Goal: Task Accomplishment & Management: Manage account settings

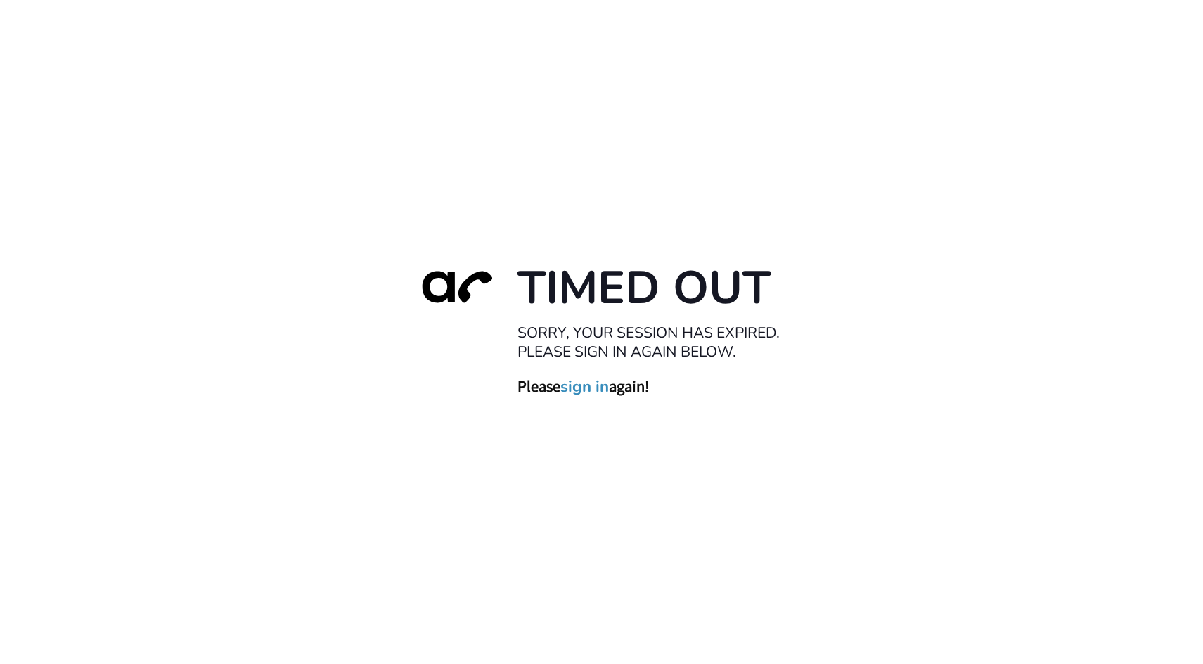
click at [584, 390] on link "sign in" at bounding box center [584, 387] width 49 height 20
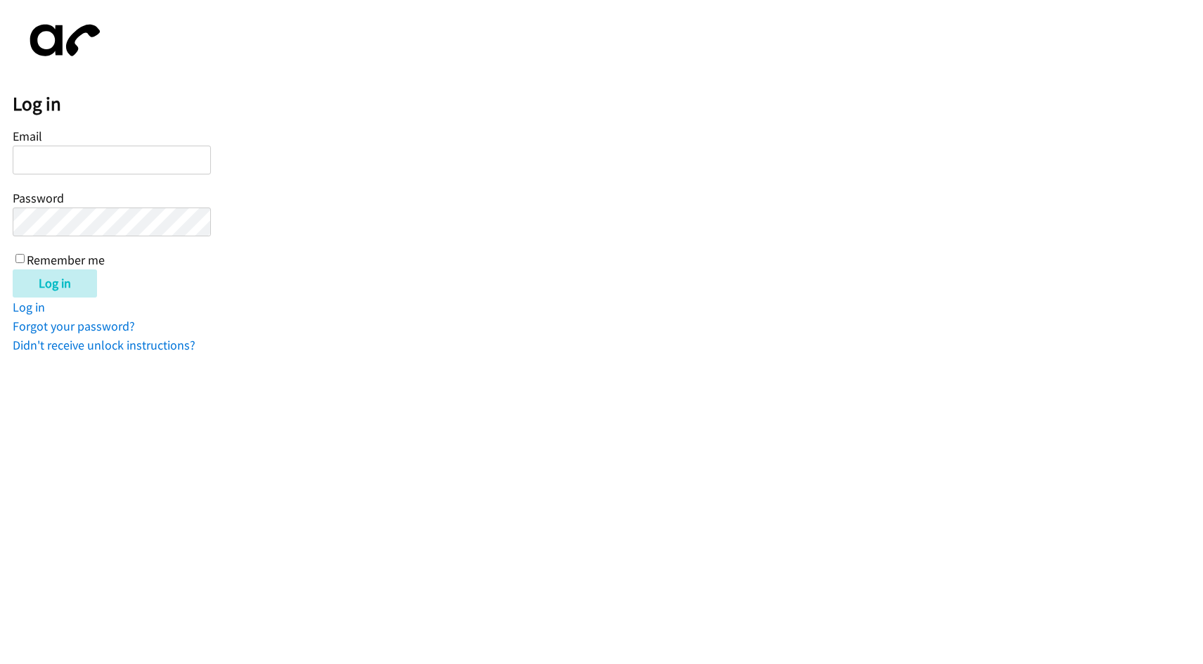
click at [116, 169] on input "Email" at bounding box center [112, 160] width 198 height 29
type input "arazo@lendingpoint"
click at [13, 269] on input "Log in" at bounding box center [55, 283] width 84 height 28
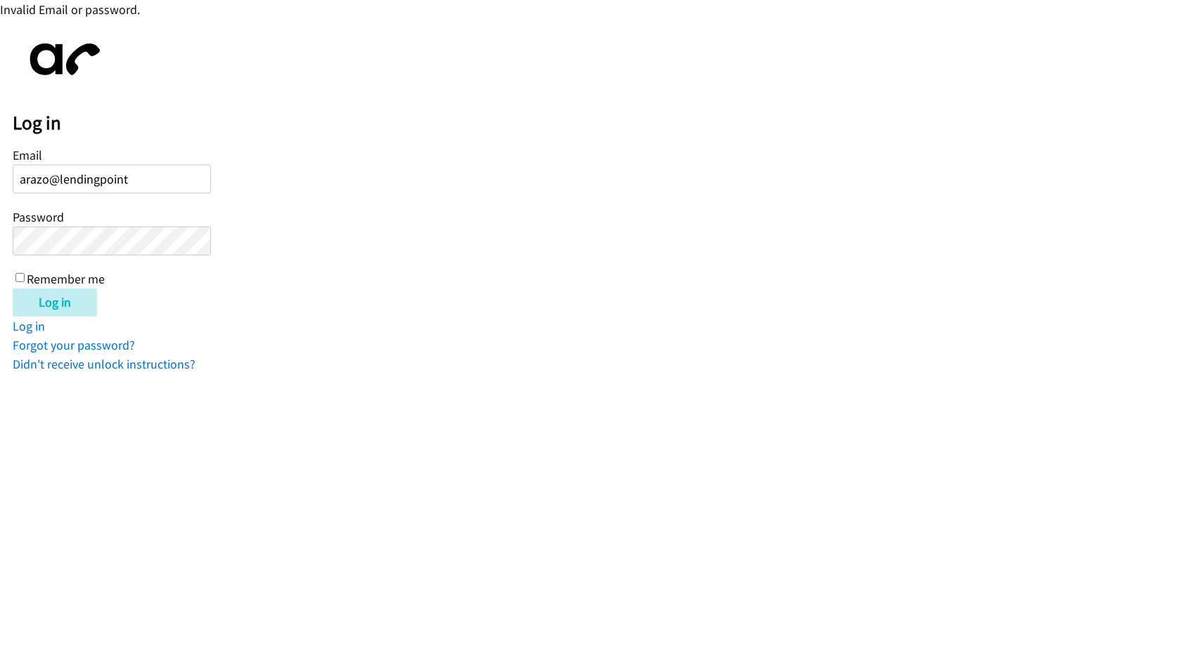
click at [13, 288] on input "Log in" at bounding box center [55, 302] width 84 height 28
click at [140, 181] on input "arazo@lendingpoint" at bounding box center [112, 179] width 198 height 29
type input "arazo@lendingpoint.com"
click at [13, 288] on input "Log in" at bounding box center [55, 302] width 84 height 28
